Goal: Find specific page/section: Find specific page/section

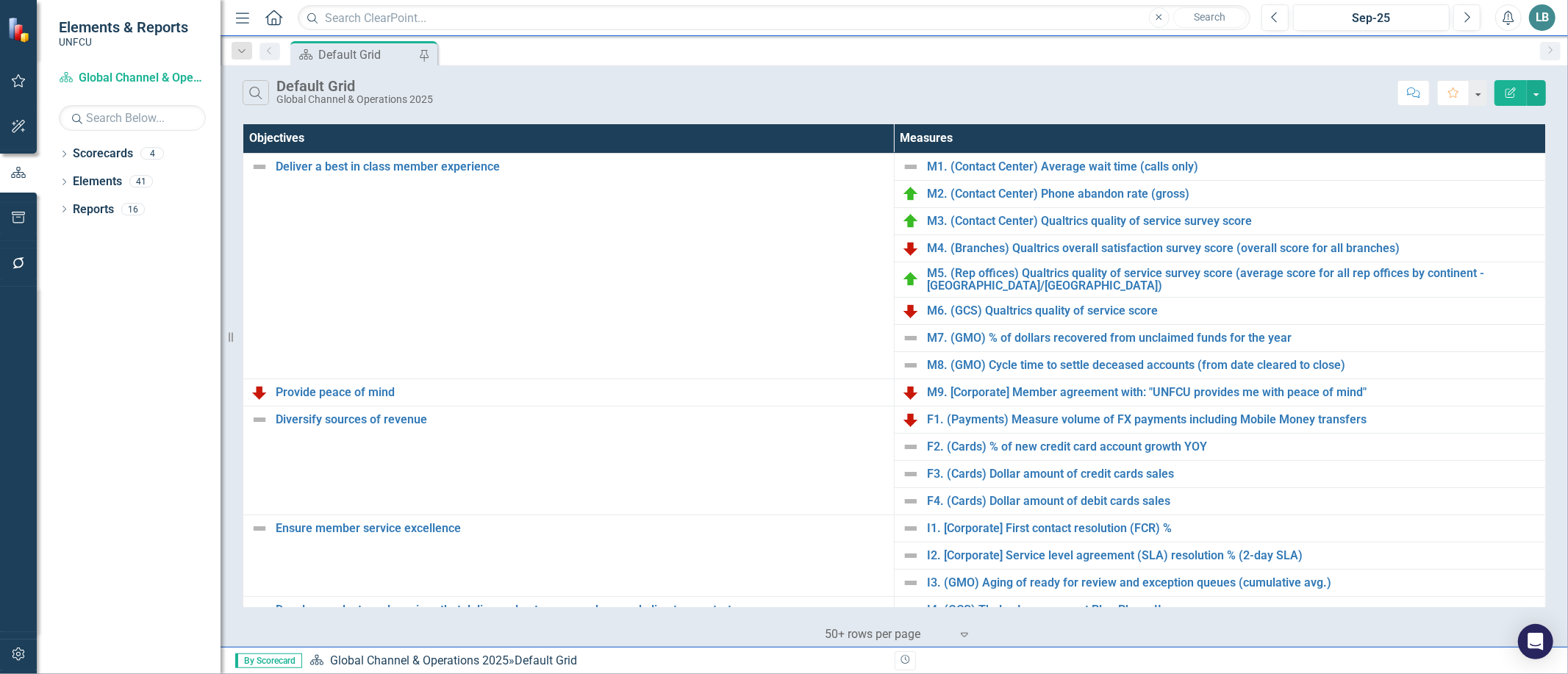
scroll to position [372, 0]
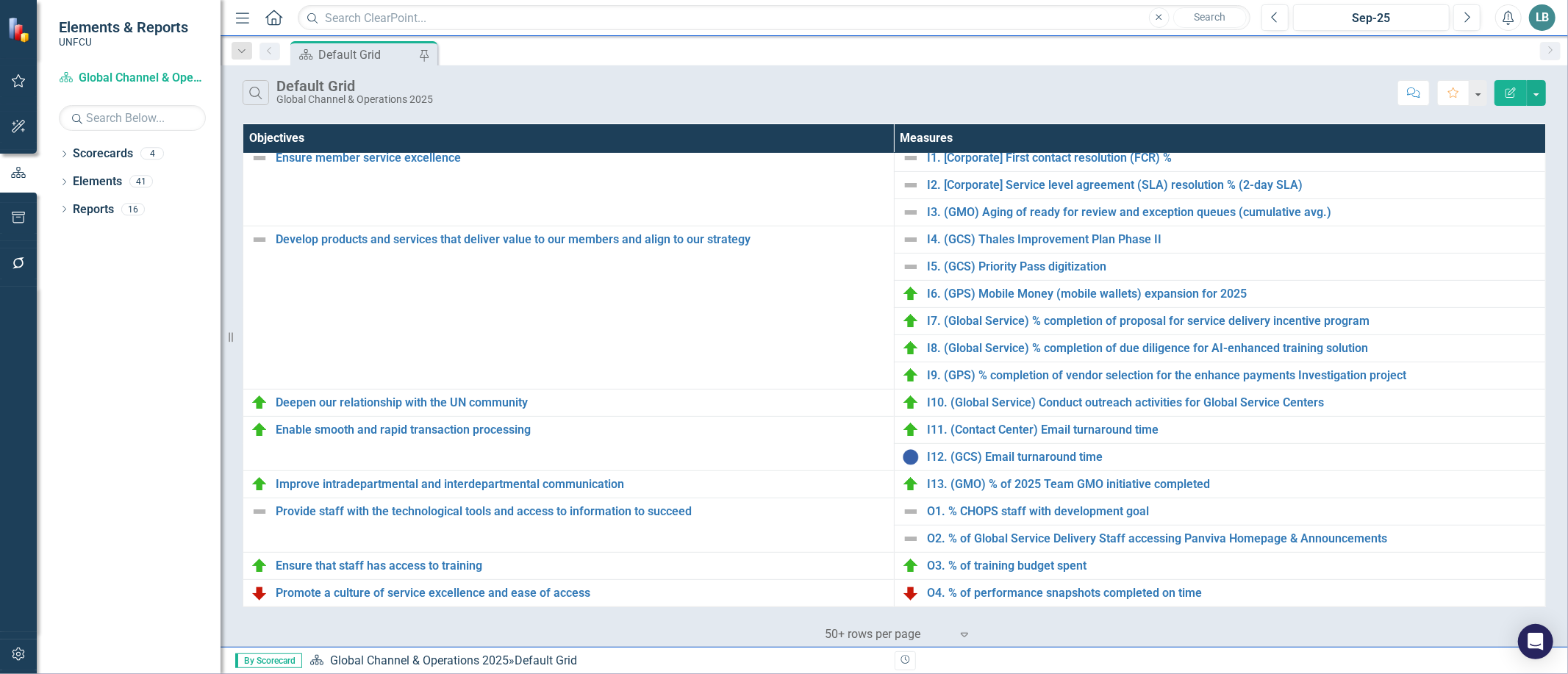
click at [1112, 59] on div "Scorecard Default Grid Pin" at bounding box center [909, 52] width 1245 height 23
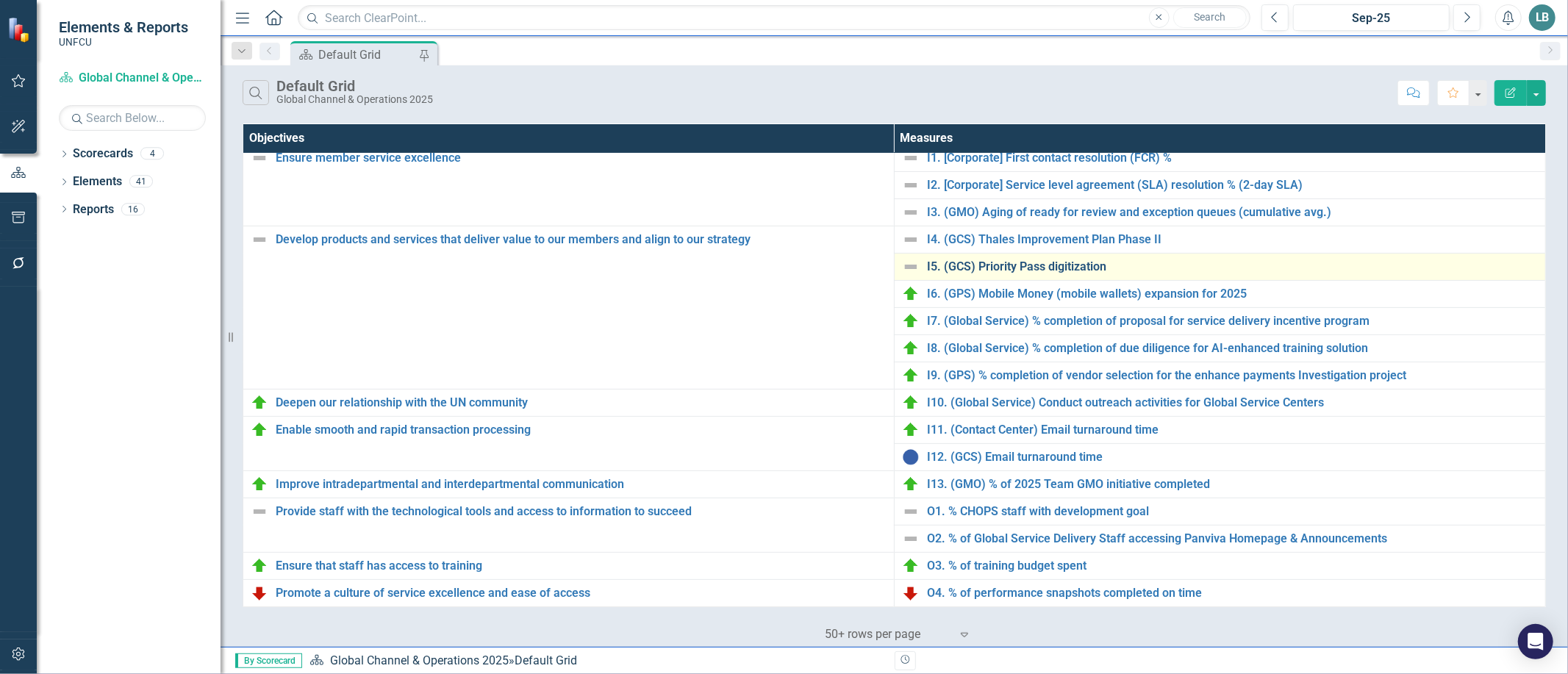
scroll to position [0, 0]
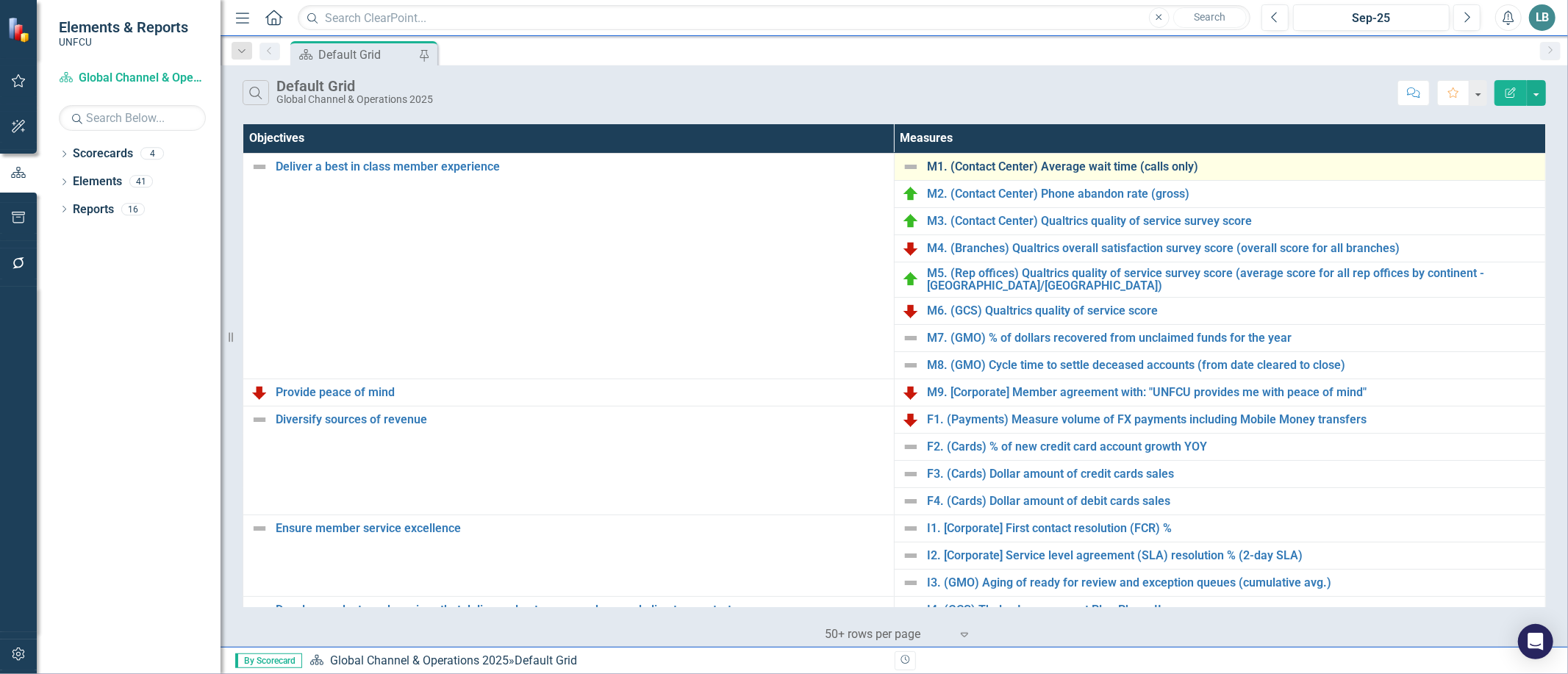
click at [988, 167] on link "M1. (Contact Center) Average wait time (calls only)" at bounding box center [1232, 166] width 611 height 13
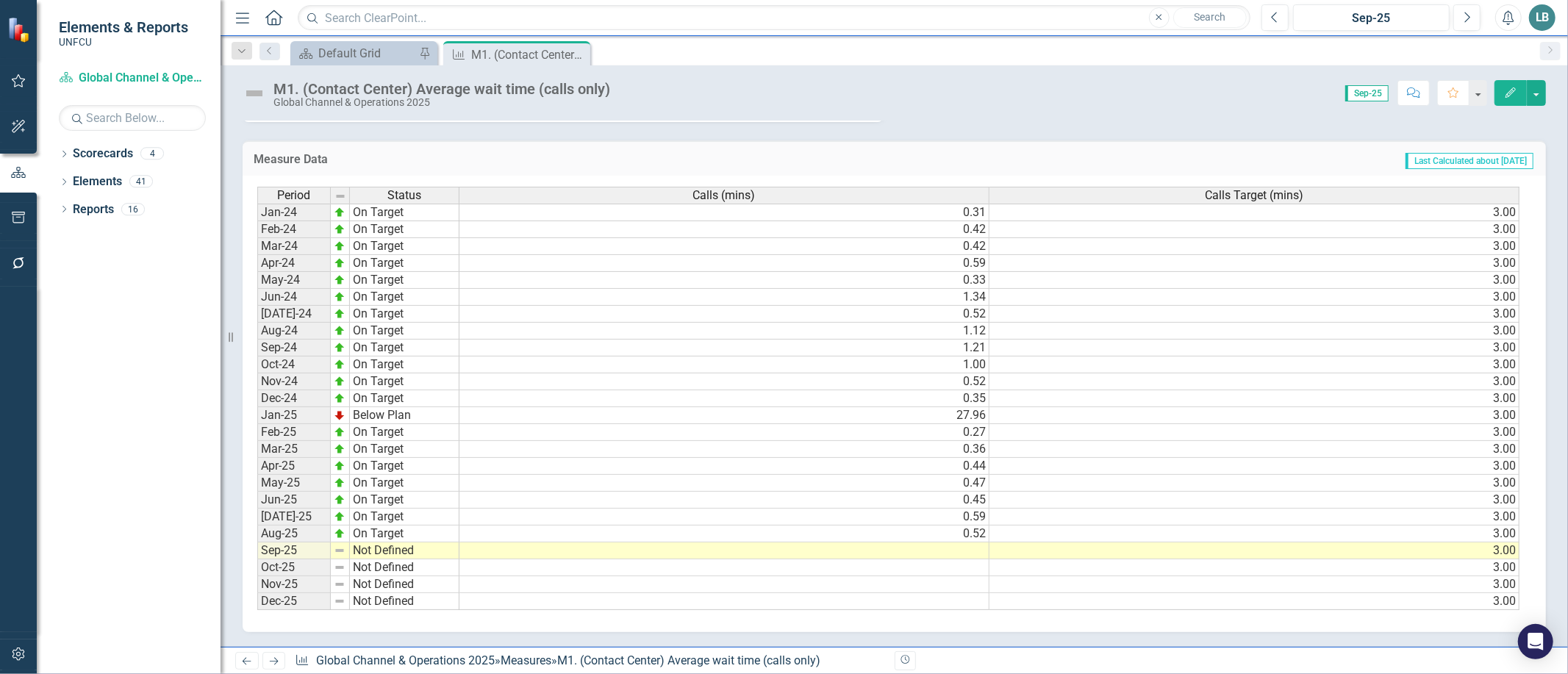
scroll to position [156, 0]
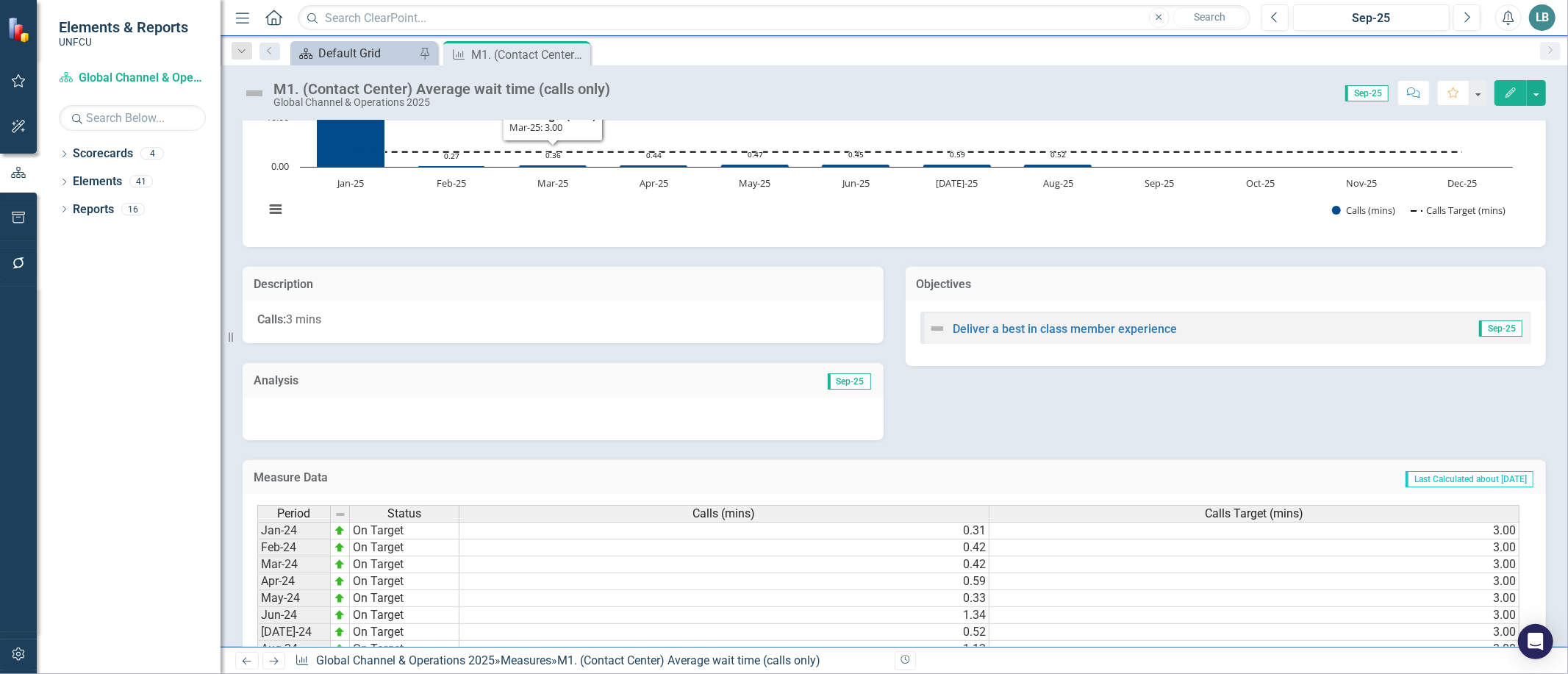
click at [368, 54] on div "Default Grid" at bounding box center [367, 52] width 97 height 18
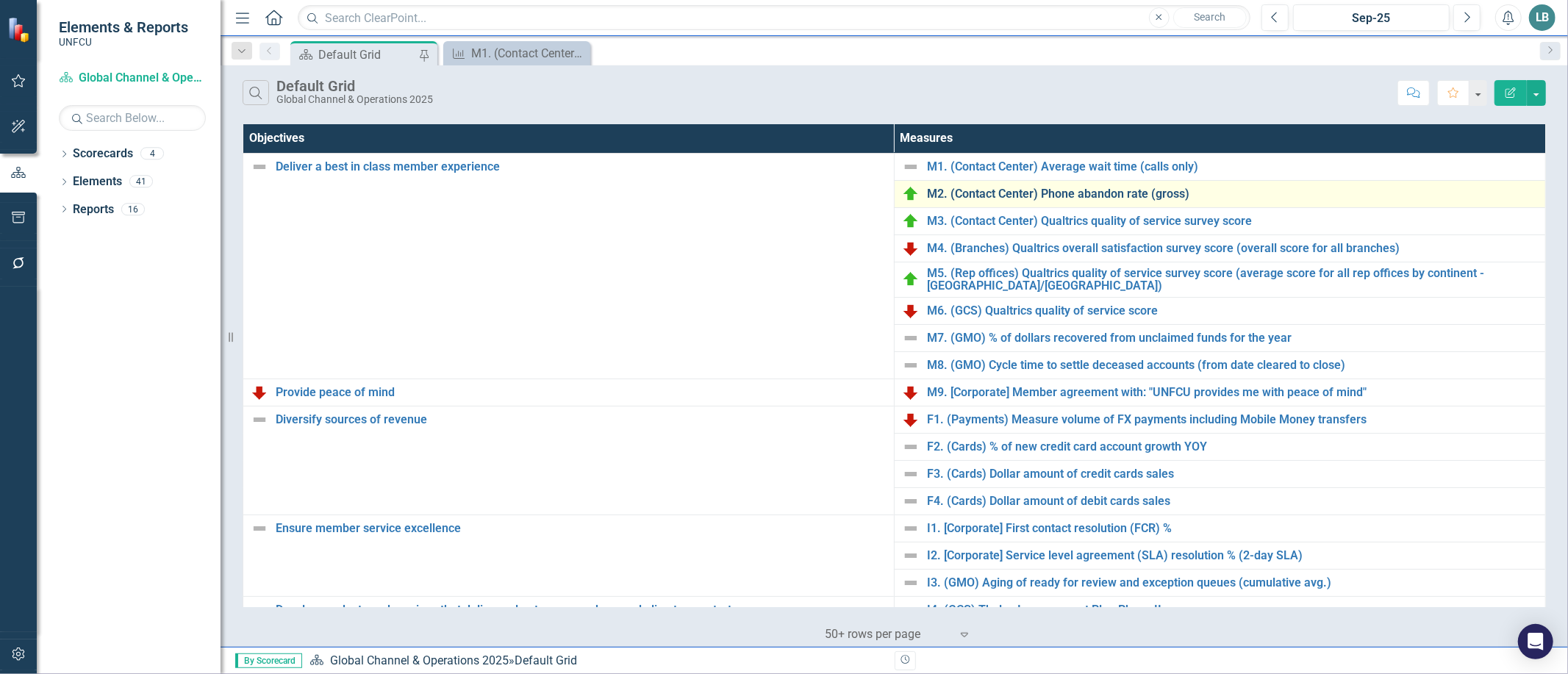
click at [1126, 194] on link "M2. (Contact Center) Phone abandon rate (gross)" at bounding box center [1232, 194] width 611 height 13
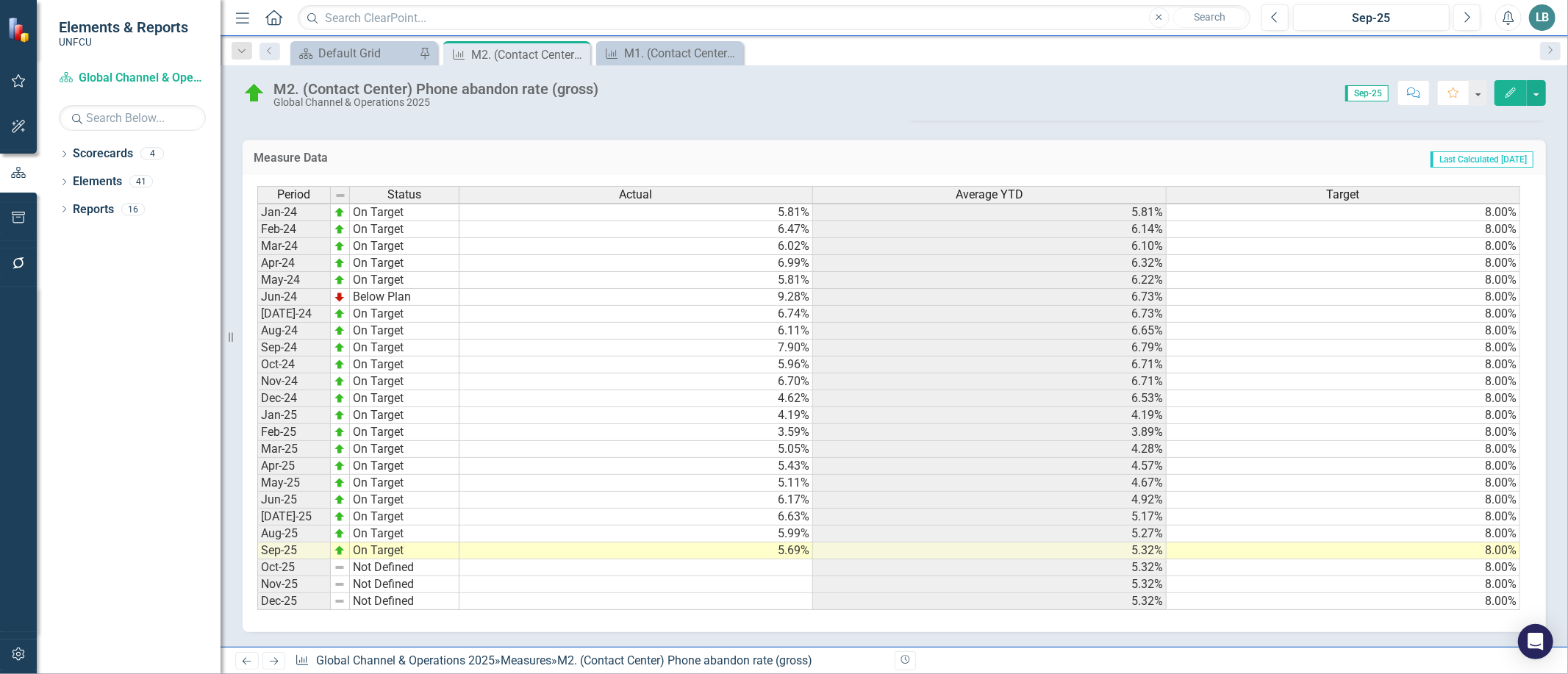
scroll to position [2, 10]
click at [362, 52] on div "Default Grid" at bounding box center [367, 52] width 97 height 18
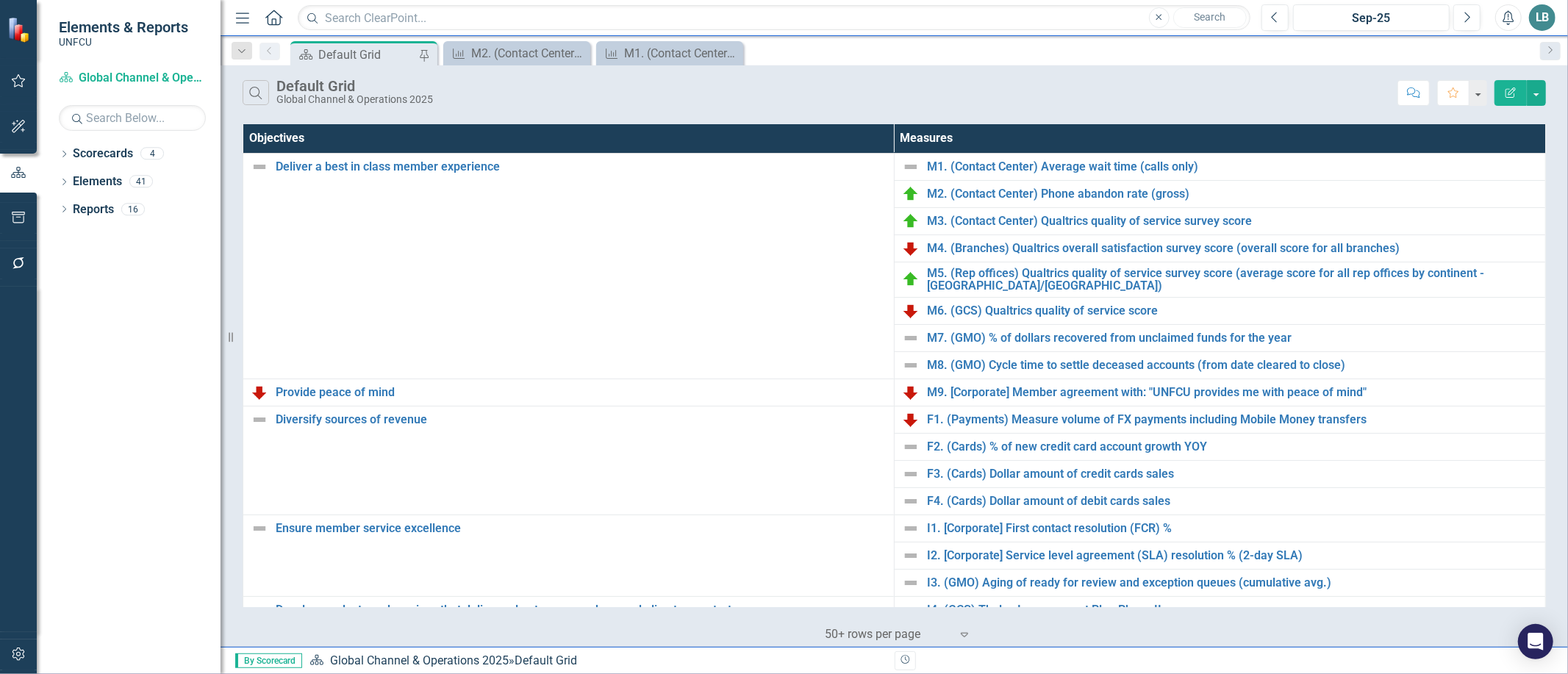
scroll to position [372, 0]
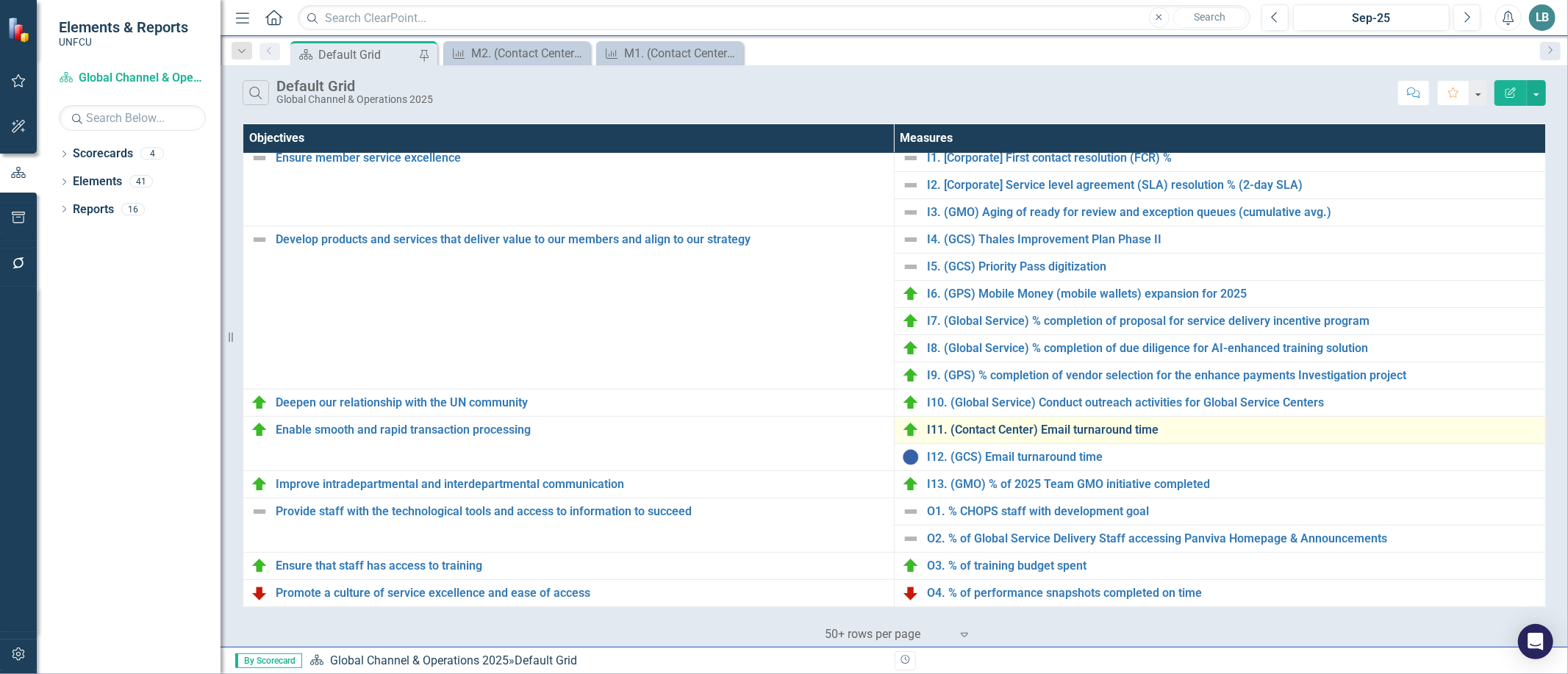
click at [1017, 432] on link "I11. (Contact Center) Email turnaround time" at bounding box center [1232, 429] width 611 height 13
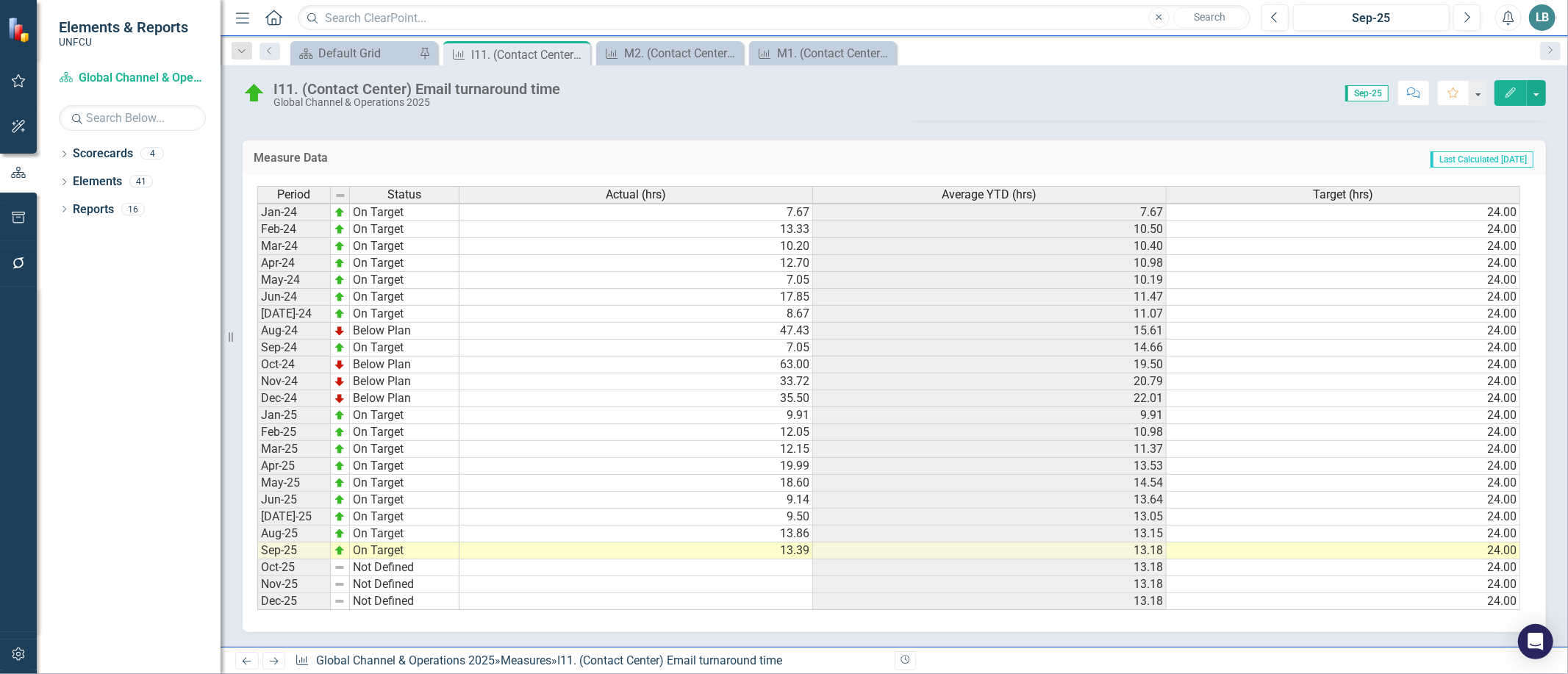
scroll to position [2, 10]
click at [397, 57] on div "Default Grid" at bounding box center [367, 52] width 97 height 18
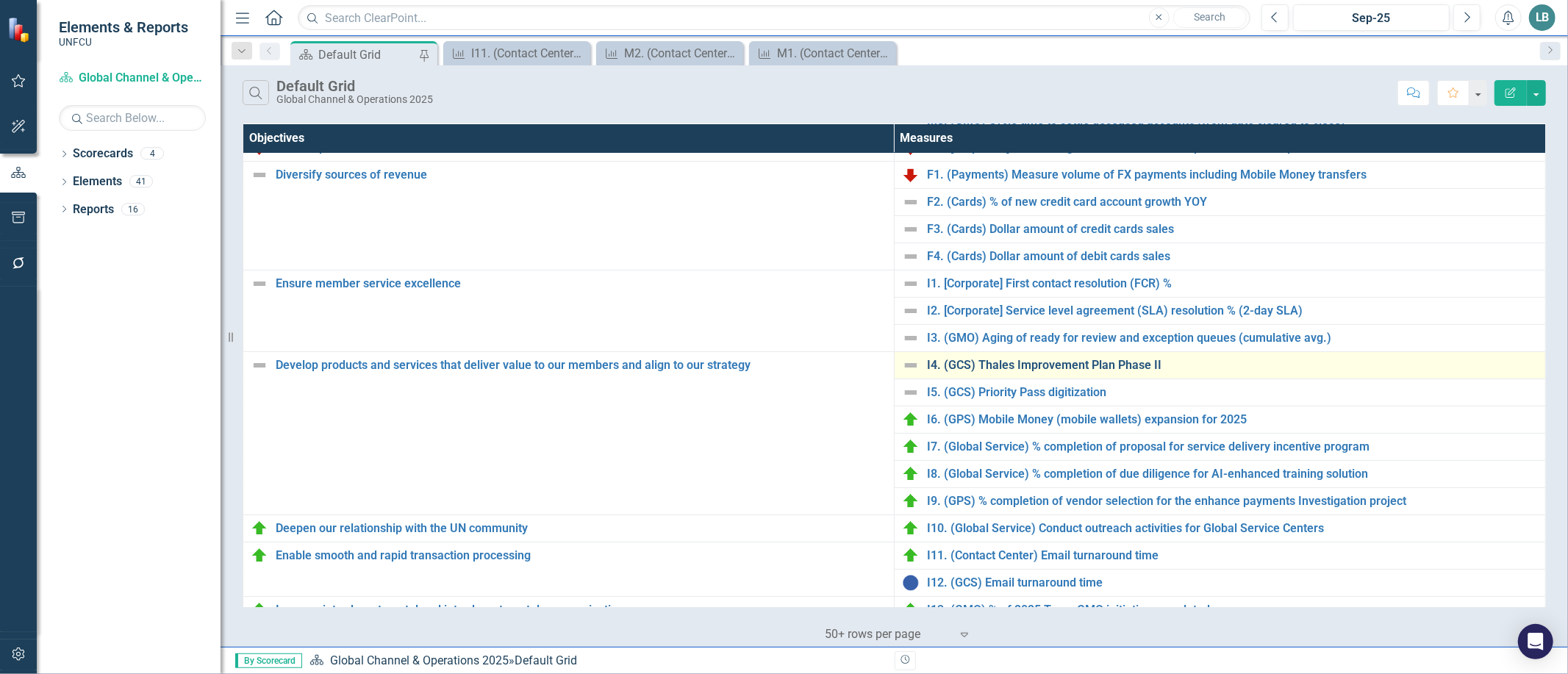
scroll to position [326, 0]
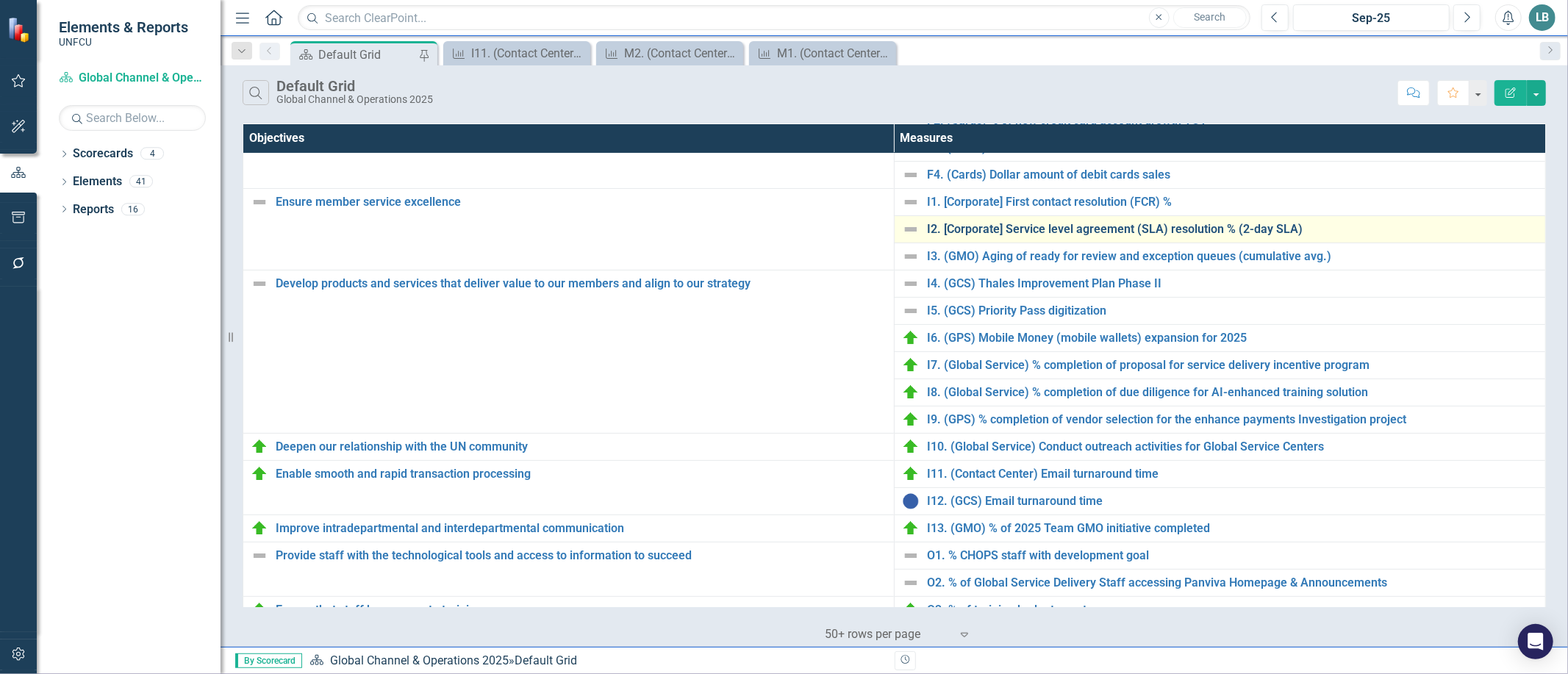
click at [1092, 225] on link "I2. [Corporate] Service level agreement (SLA) resolution % (2-day SLA)" at bounding box center [1232, 229] width 611 height 13
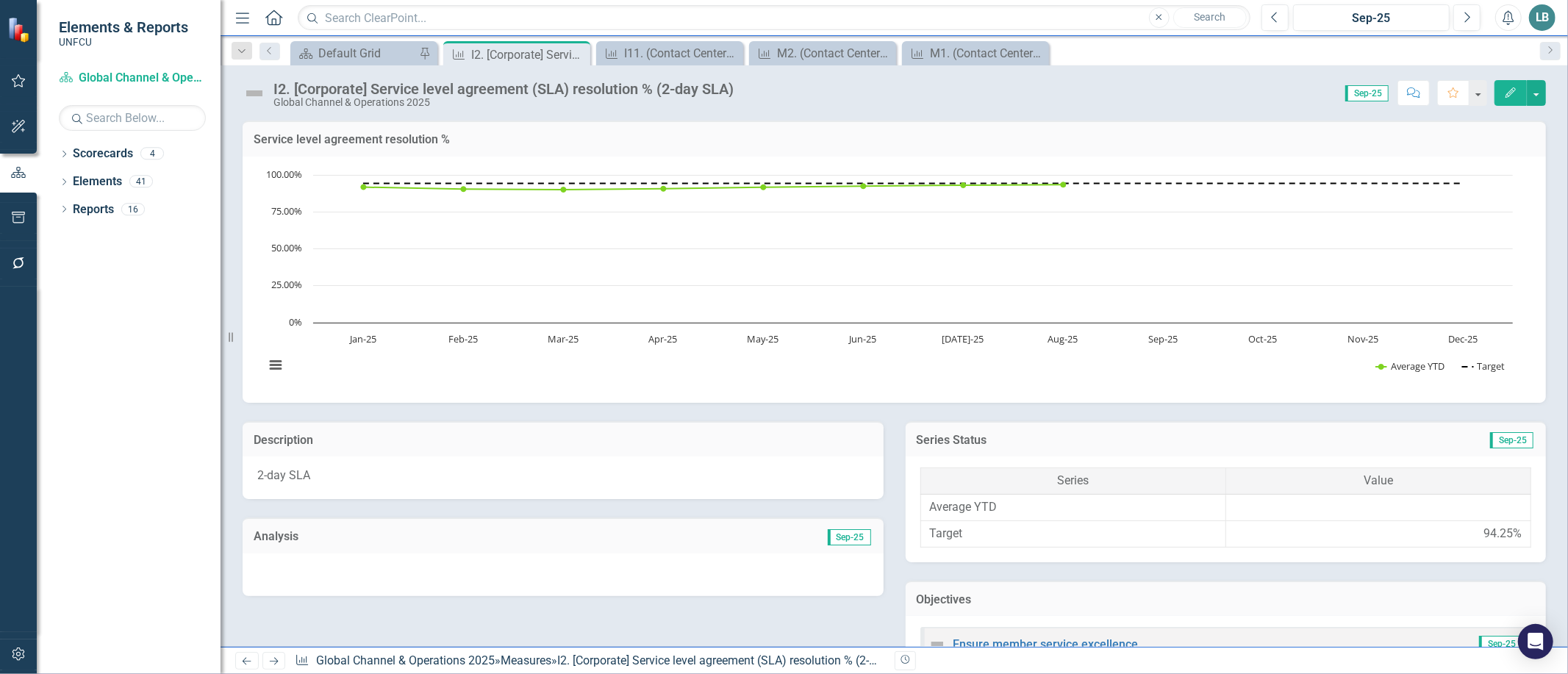
scroll to position [568, 0]
